Goal: Browse casually

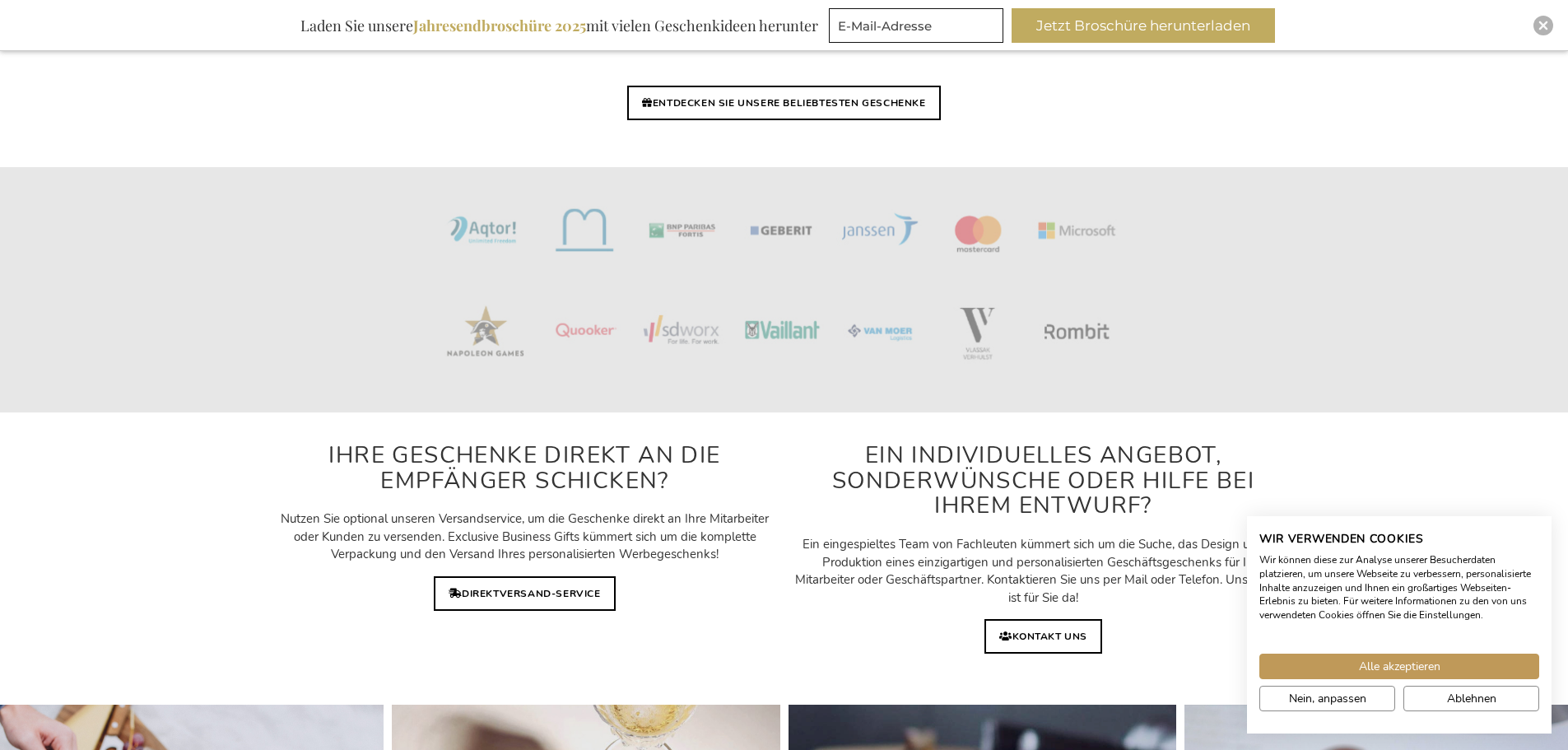
scroll to position [4118, 0]
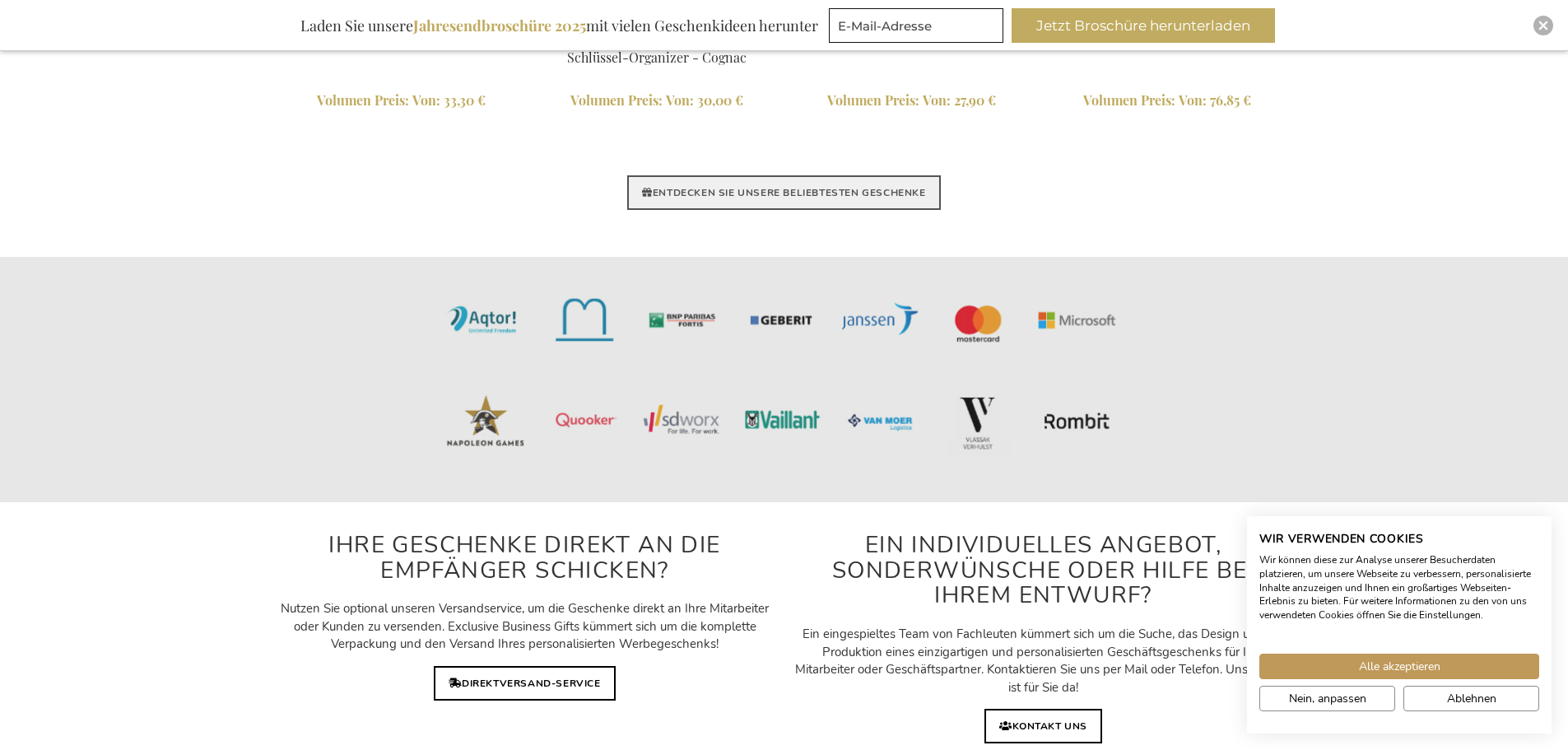
click at [848, 198] on link "ENTDECKEN SIE UNSERE BELIEBTESTEN GESCHENKE" at bounding box center [784, 193] width 313 height 35
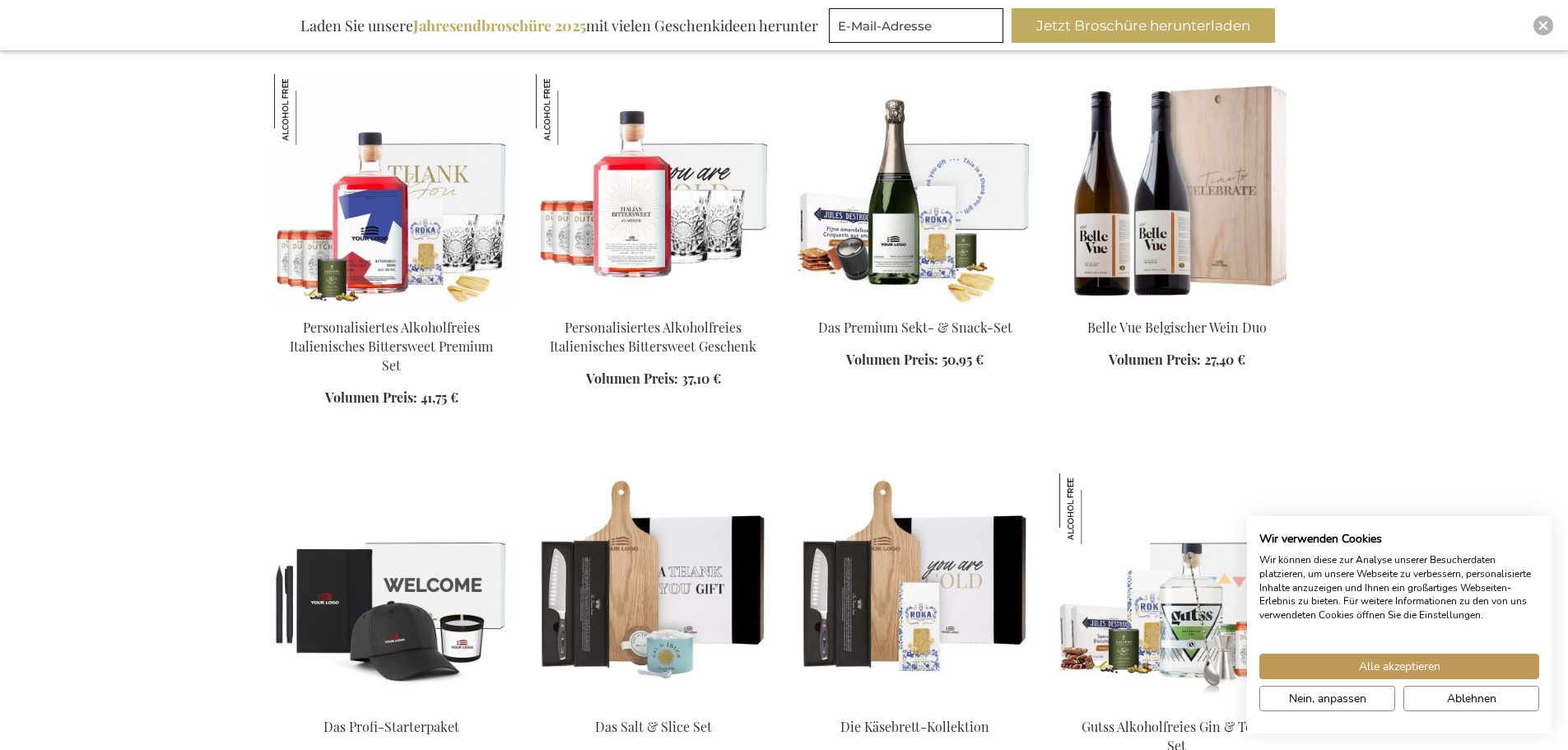
scroll to position [1318, 0]
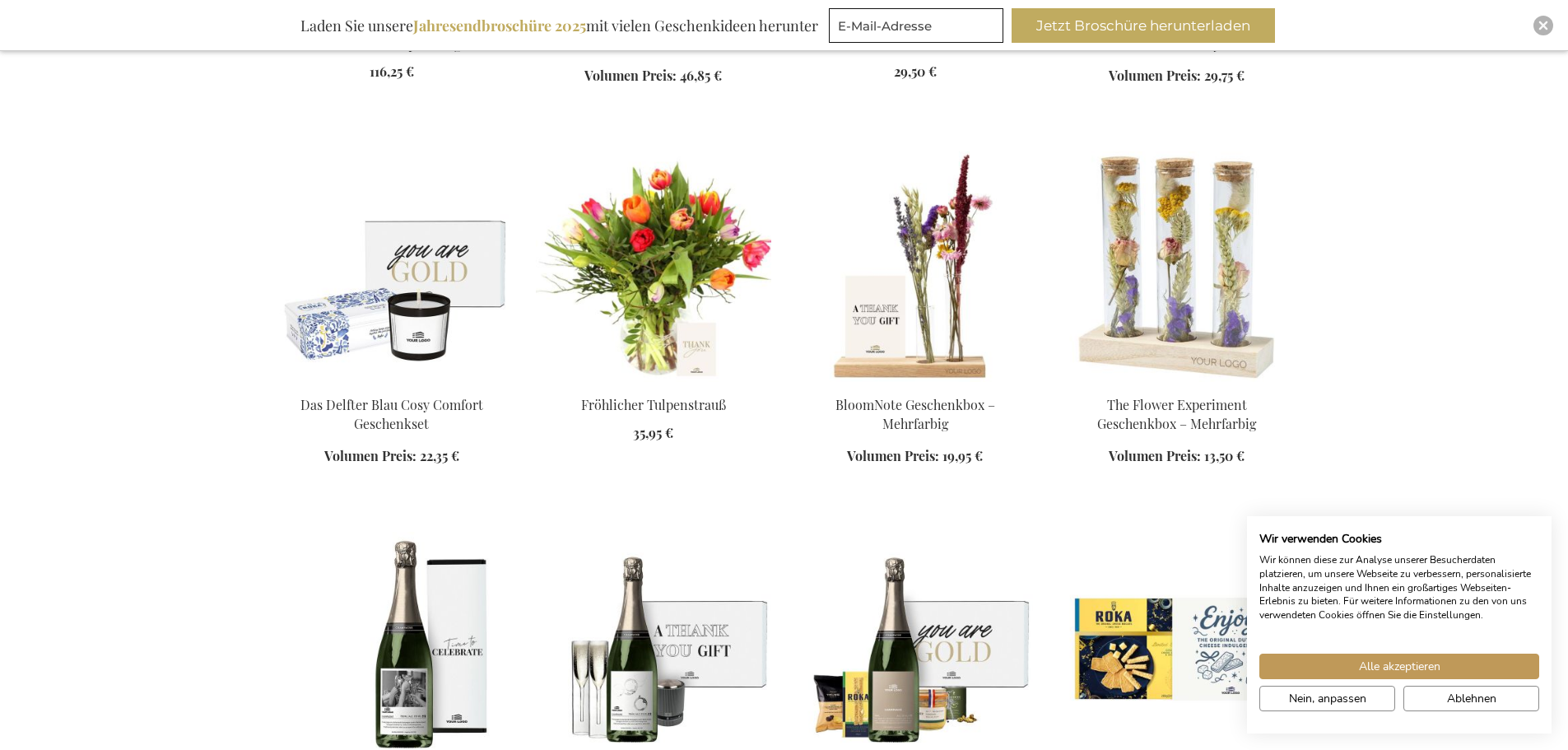
scroll to position [2883, 0]
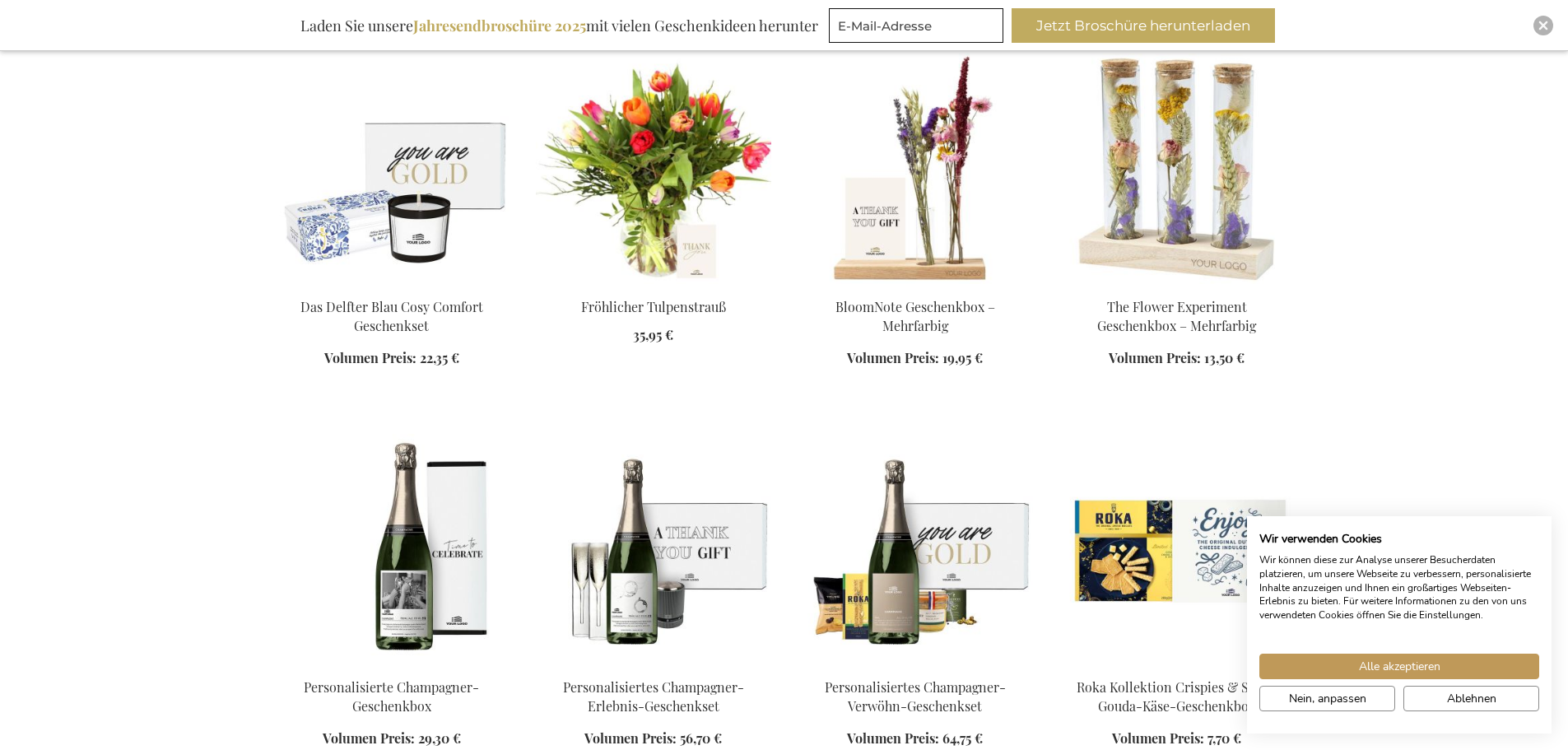
scroll to position [2965, 0]
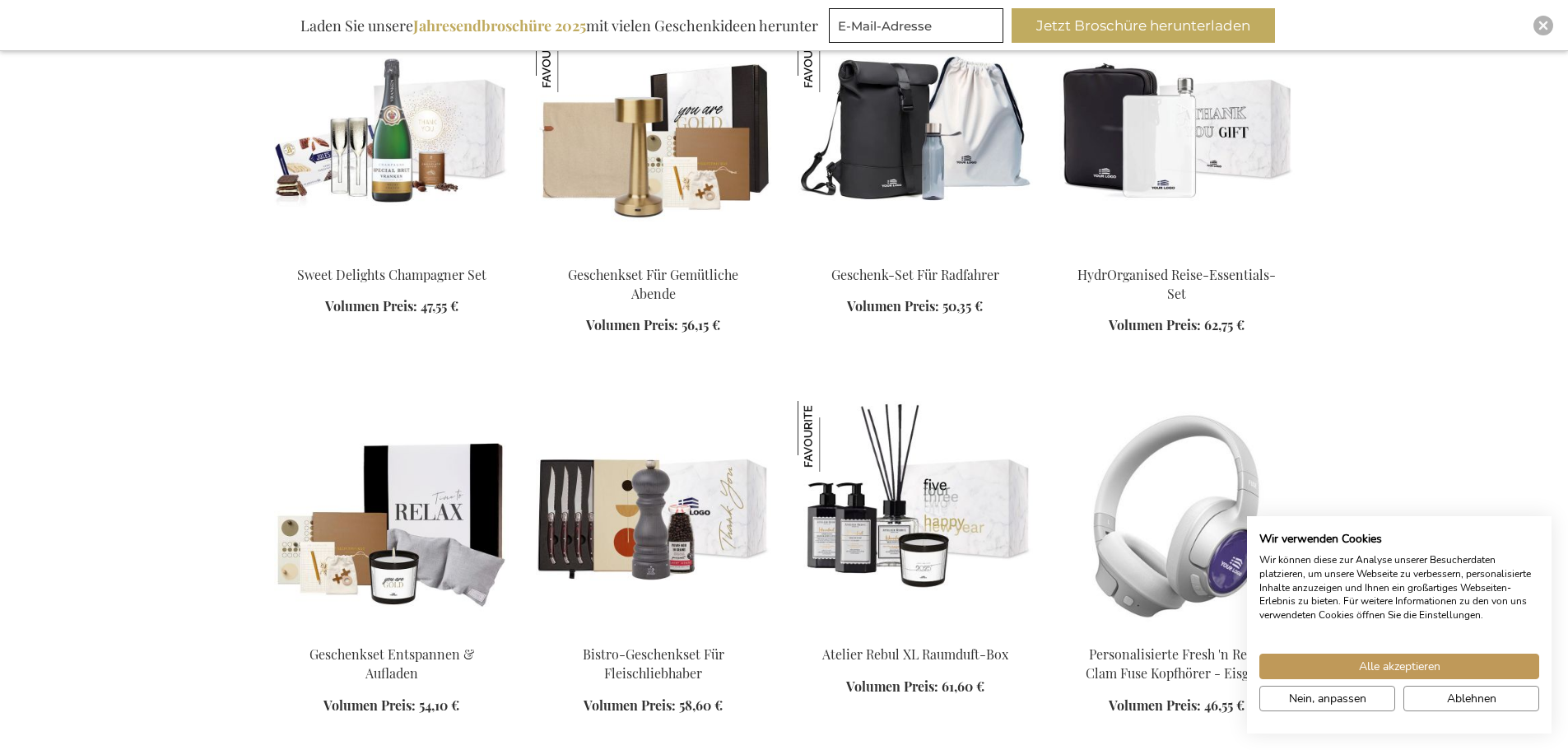
scroll to position [5354, 0]
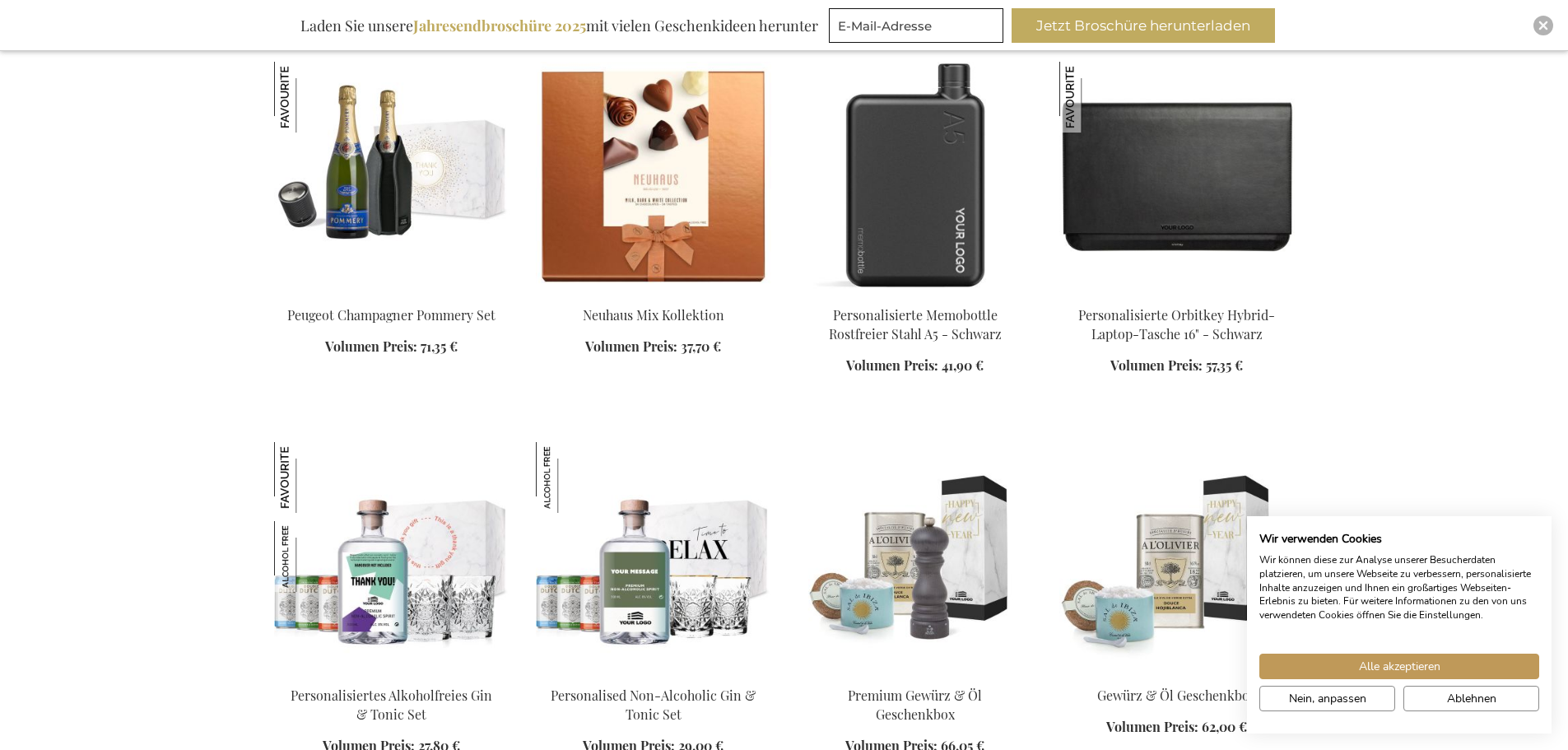
scroll to position [6342, 0]
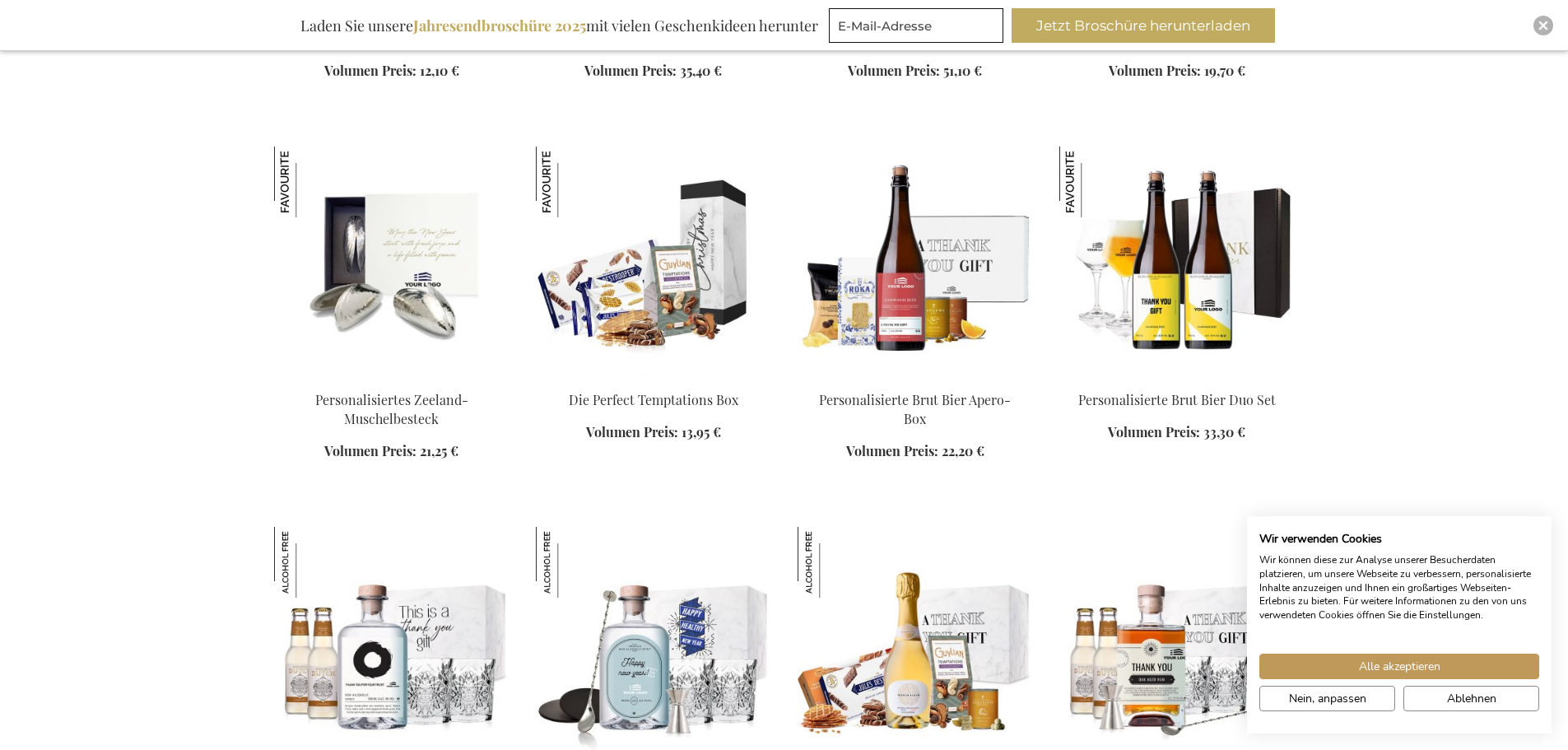
scroll to position [7907, 0]
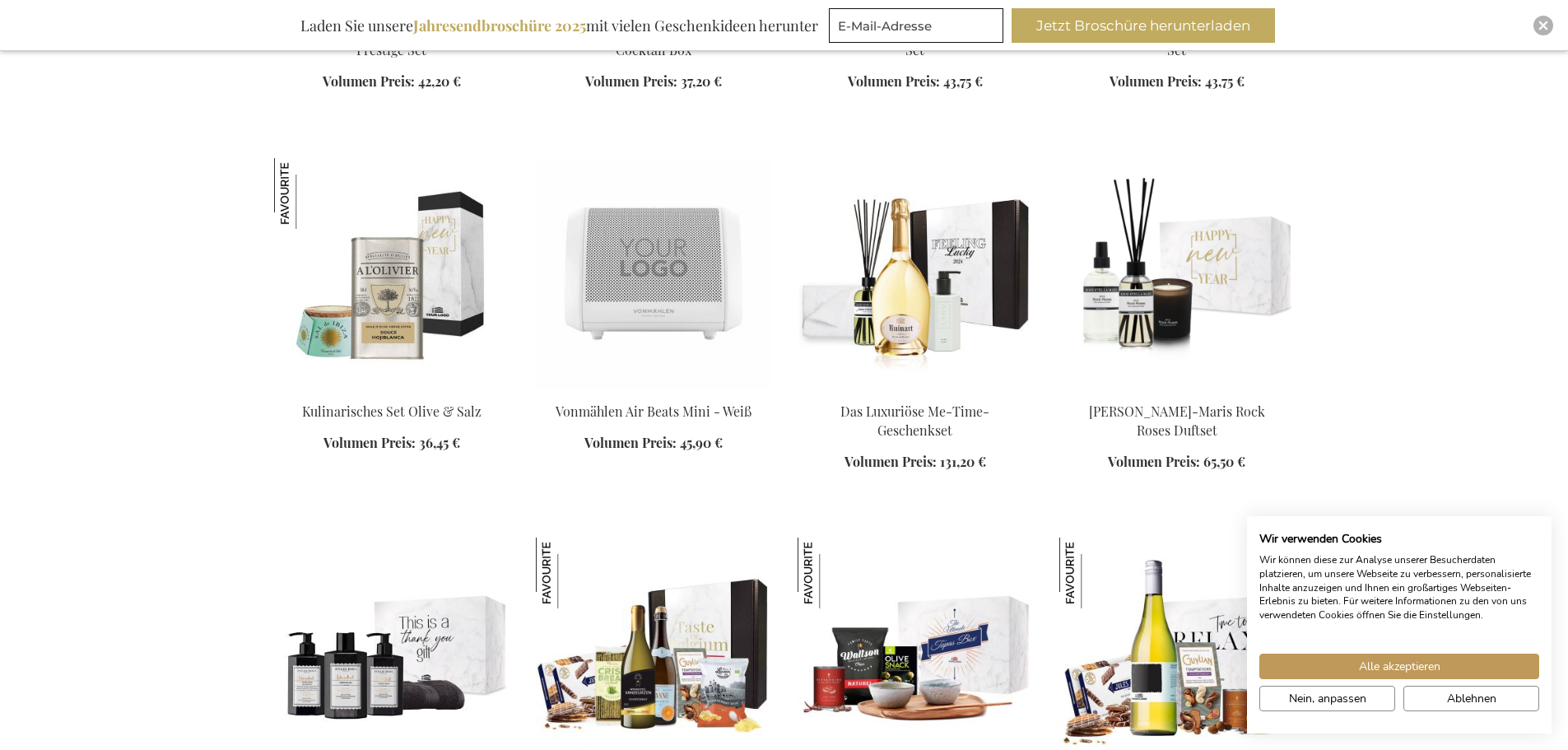
scroll to position [9307, 0]
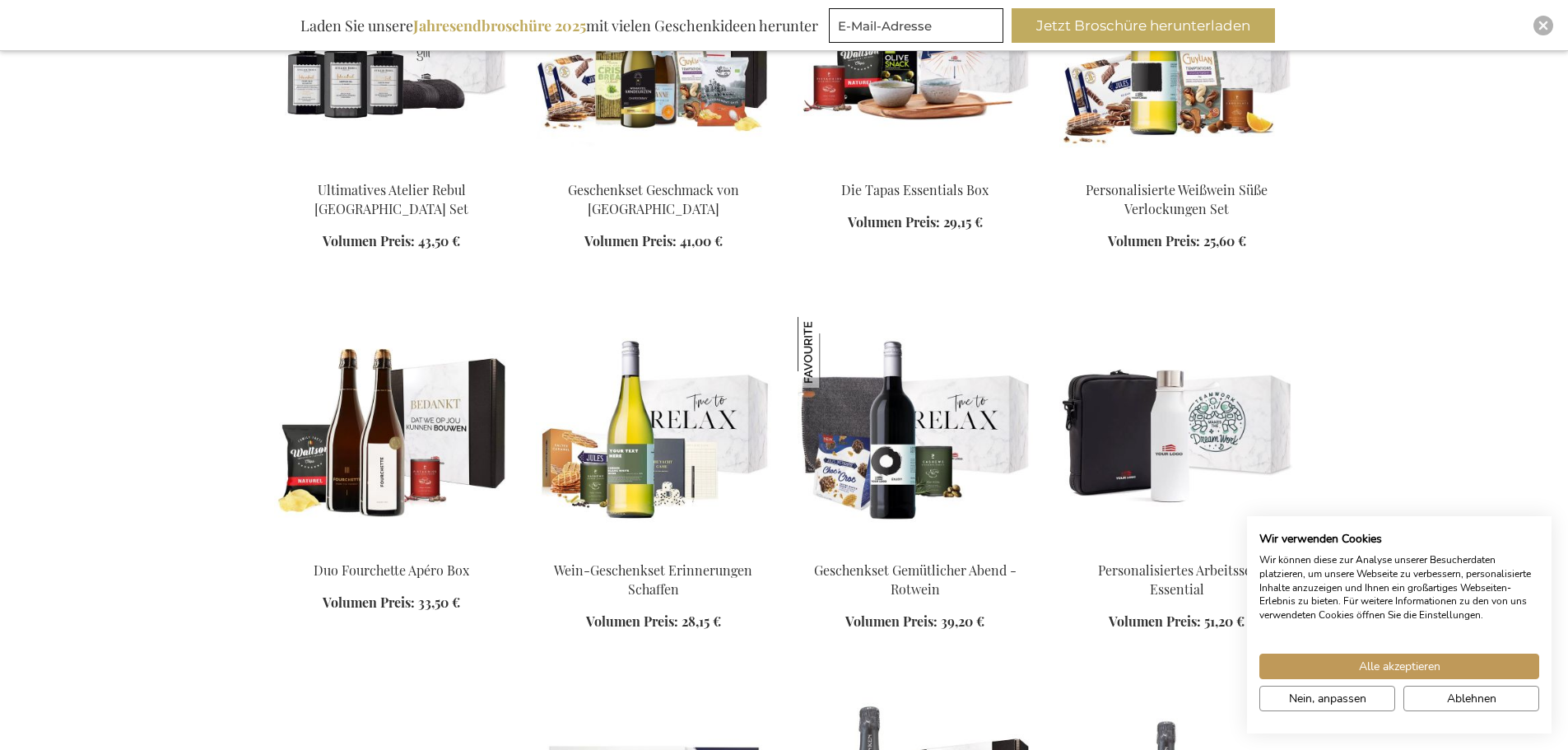
scroll to position [10213, 0]
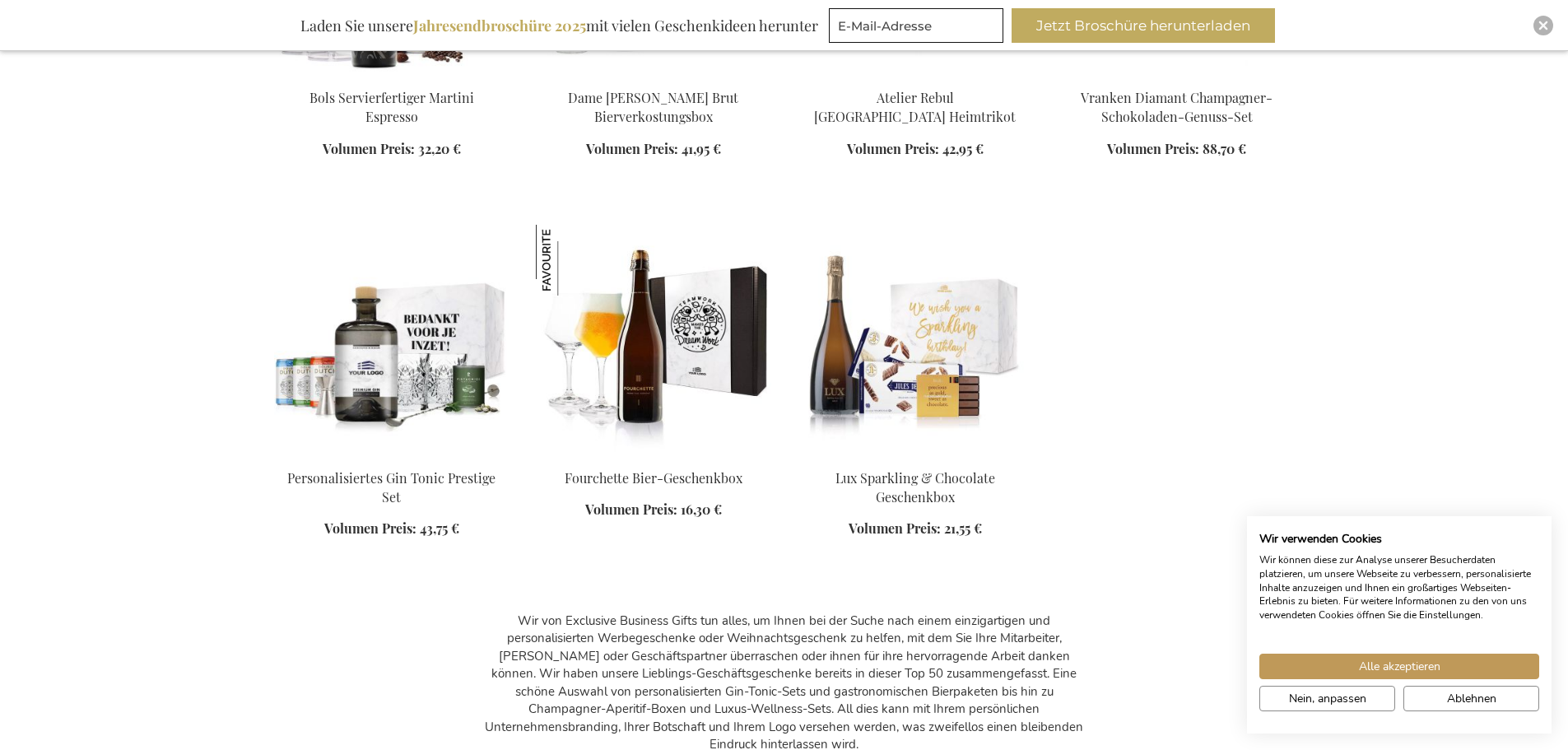
scroll to position [13095, 0]
